Goal: Task Accomplishment & Management: Manage account settings

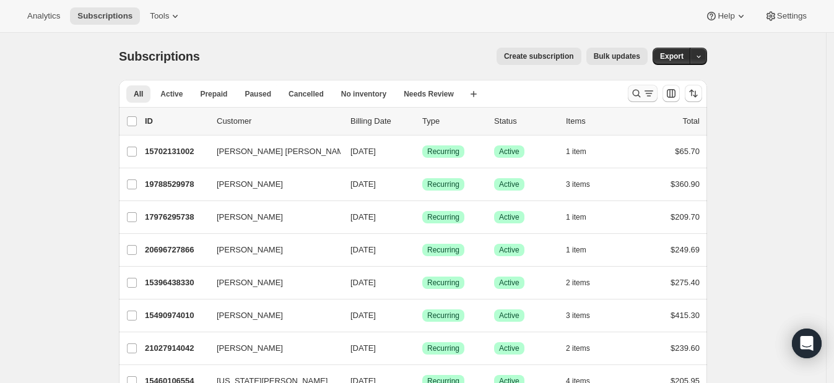
click at [640, 86] on button "Search and filter results" at bounding box center [643, 93] width 30 height 17
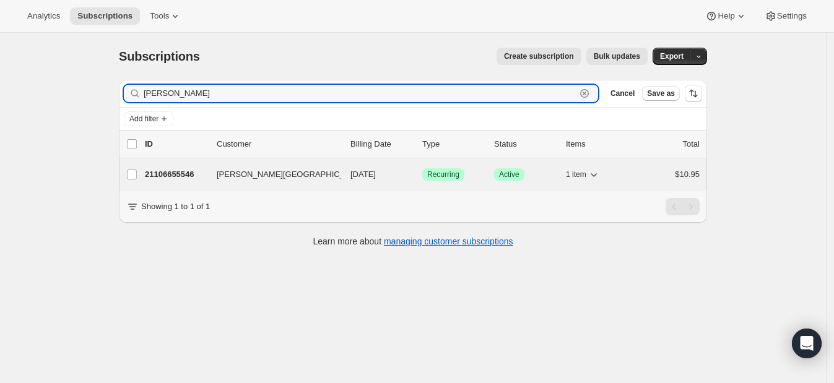
type input "[PERSON_NAME]"
click at [286, 172] on button "[PERSON_NAME][GEOGRAPHIC_DATA]" at bounding box center [271, 175] width 124 height 20
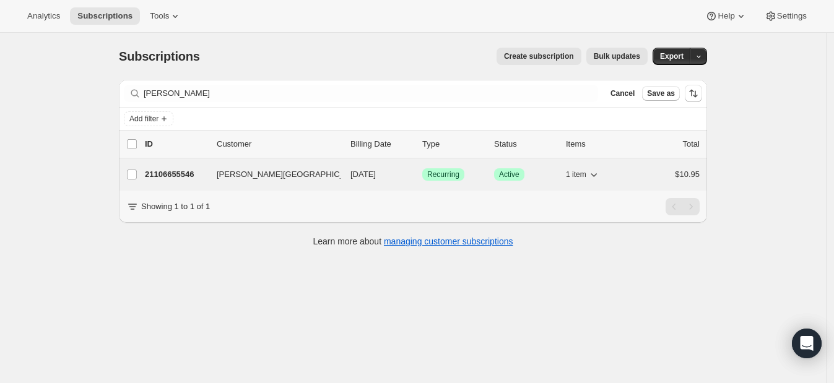
click at [214, 173] on div "21106655546 [PERSON_NAME] [DATE] Success Recurring Success Active 1 item $10.95" at bounding box center [422, 174] width 555 height 17
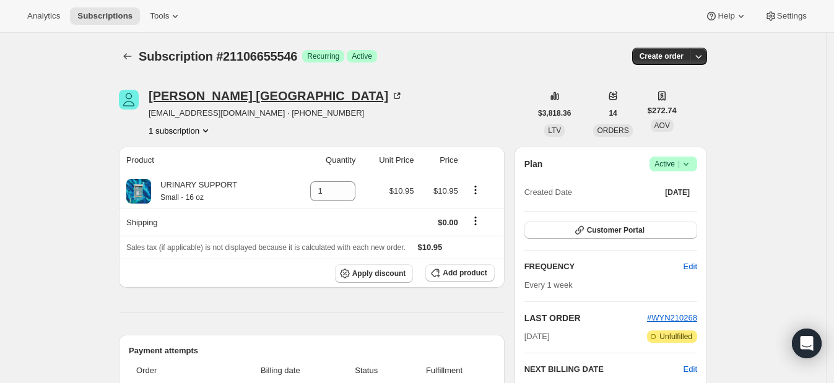
click at [180, 99] on div "[PERSON_NAME][GEOGRAPHIC_DATA]" at bounding box center [276, 96] width 255 height 12
